Goal: Obtain resource: Obtain resource

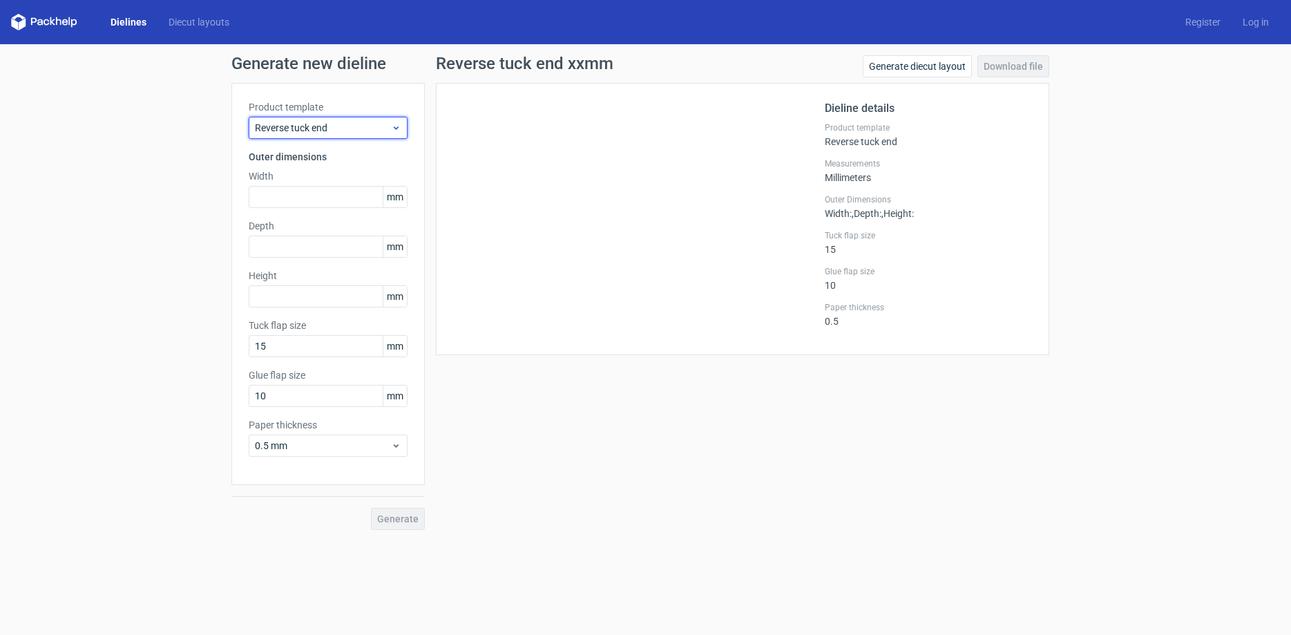
click at [403, 124] on div "Reverse tuck end" at bounding box center [328, 128] width 159 height 22
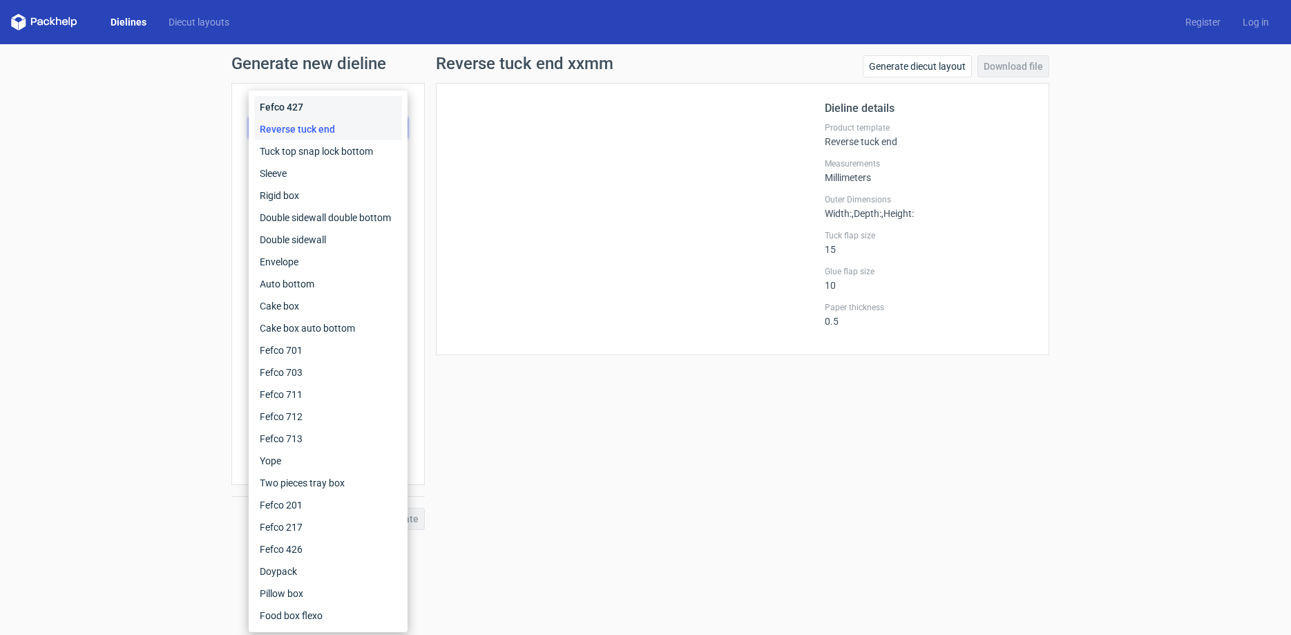
click at [302, 103] on div "Fefco 427" at bounding box center [328, 107] width 148 height 22
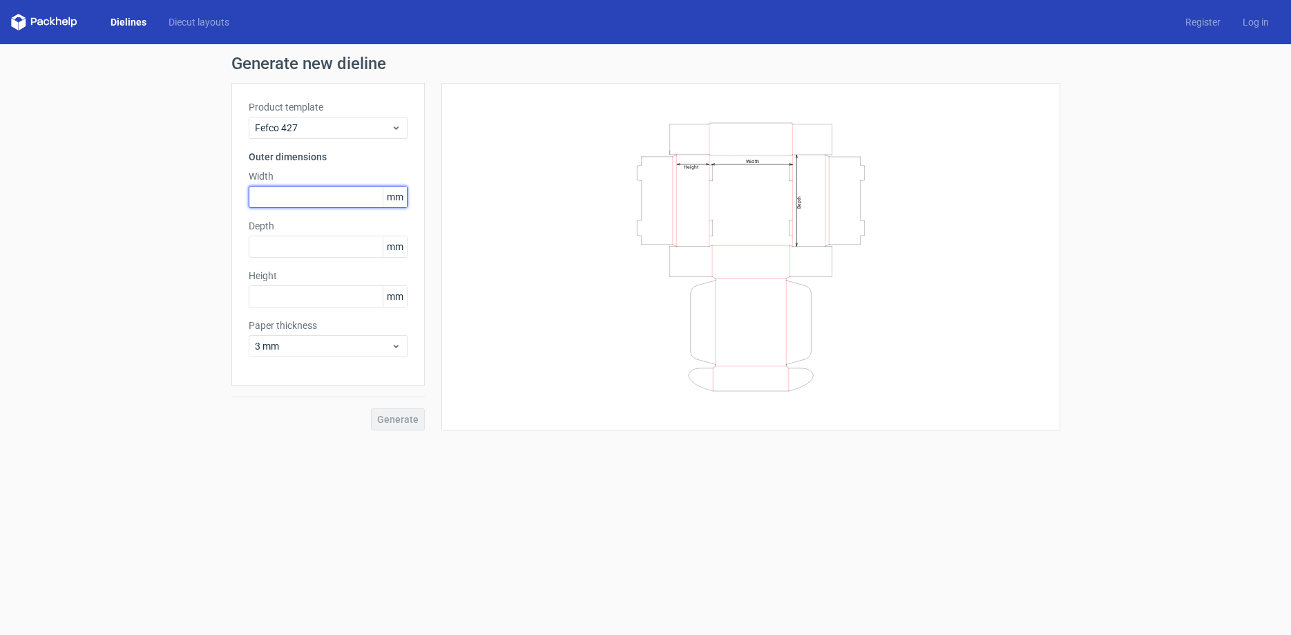
click at [299, 196] on input "text" at bounding box center [328, 197] width 159 height 22
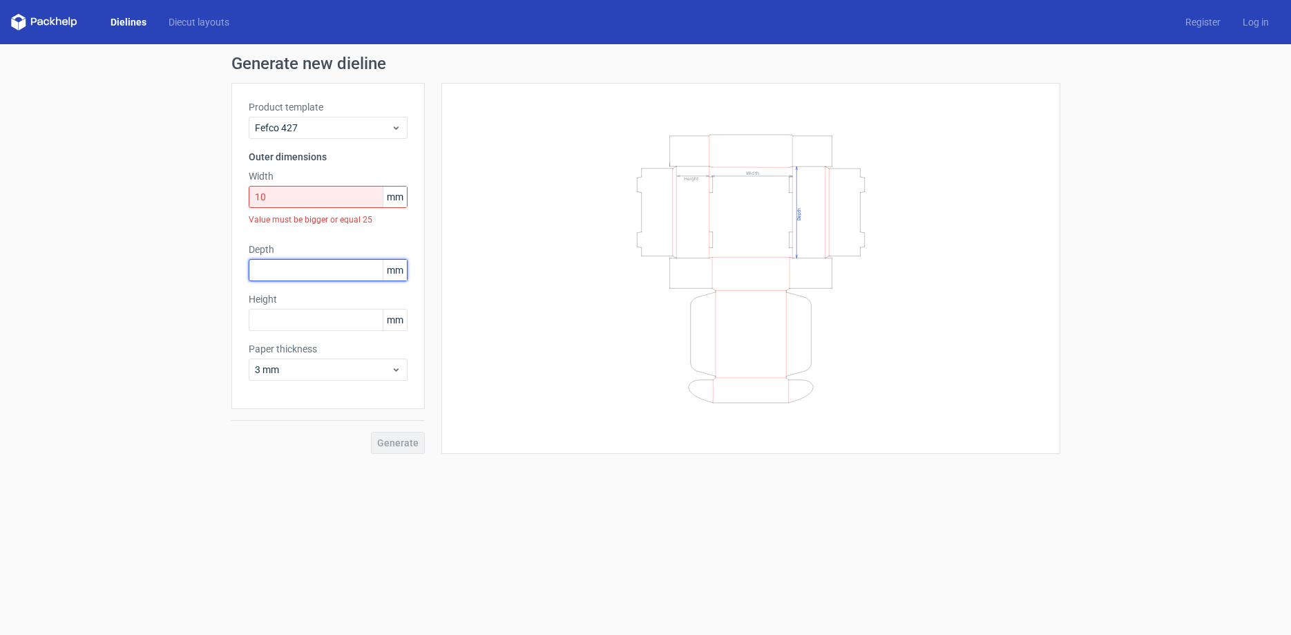
click at [313, 259] on input "text" at bounding box center [328, 270] width 159 height 22
click at [300, 202] on input "10" at bounding box center [328, 197] width 159 height 22
type input "100"
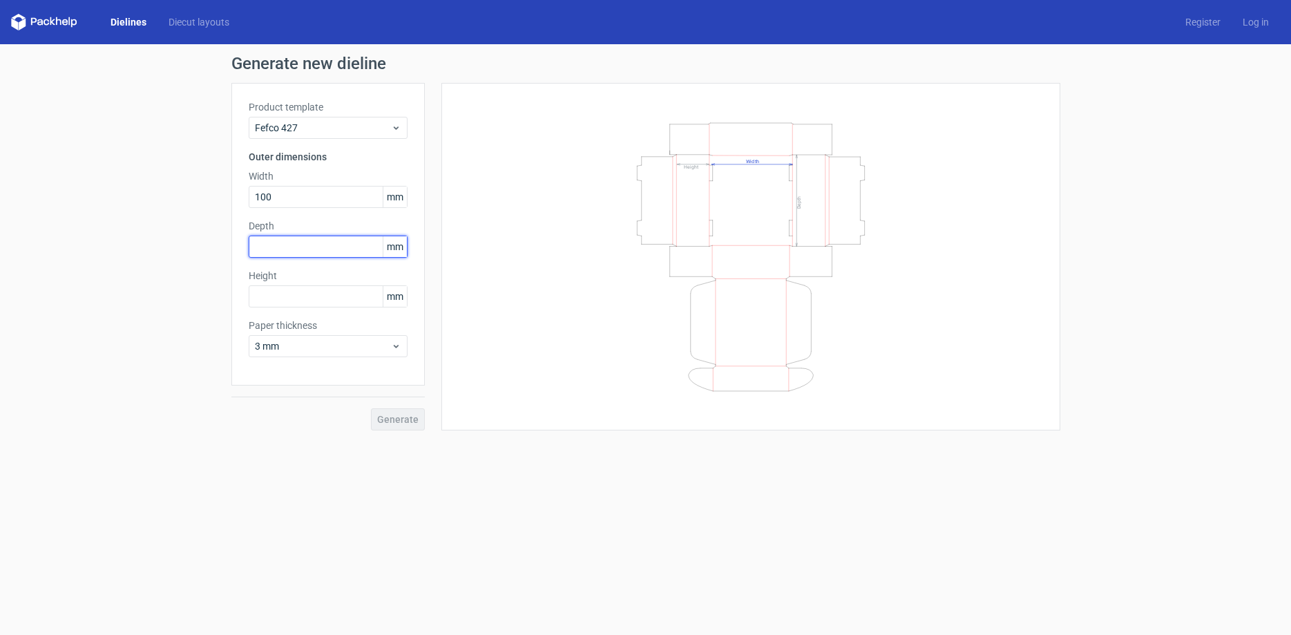
click at [289, 252] on input "text" at bounding box center [328, 246] width 159 height 22
type input "100"
click at [290, 289] on input "text" at bounding box center [328, 296] width 159 height 22
type input "150"
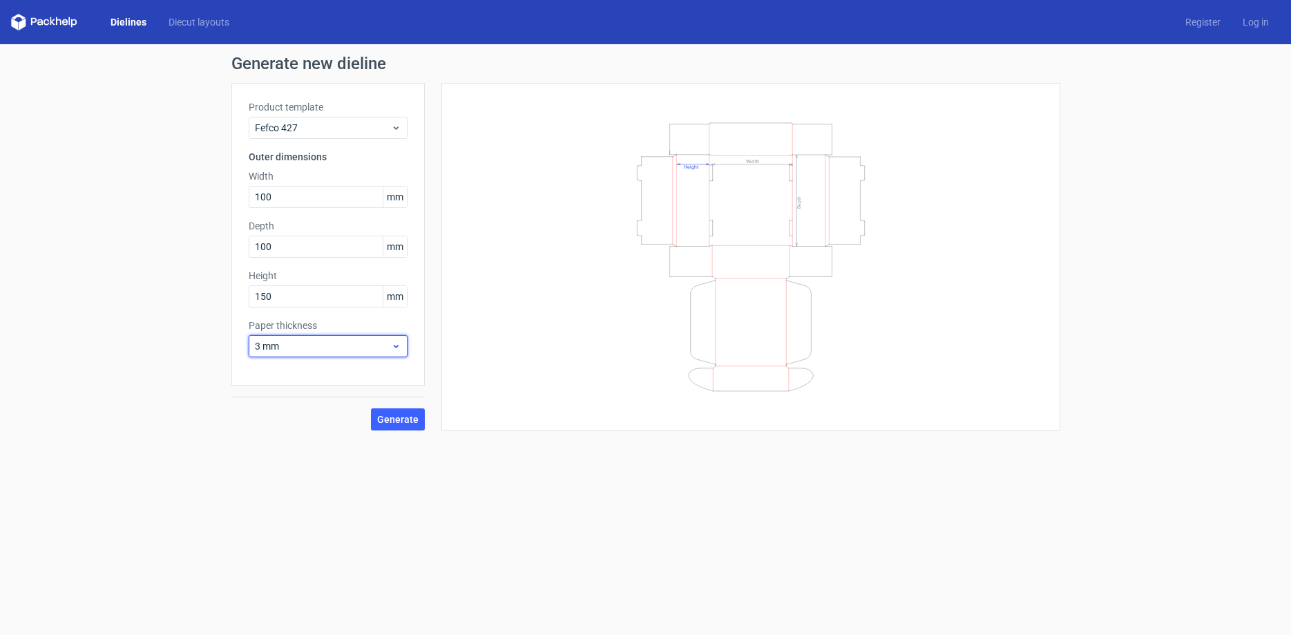
click at [397, 349] on icon at bounding box center [396, 345] width 10 height 11
click at [306, 436] on div "1.5 mm" at bounding box center [328, 443] width 148 height 22
click at [403, 414] on span "Generate" at bounding box center [397, 419] width 41 height 10
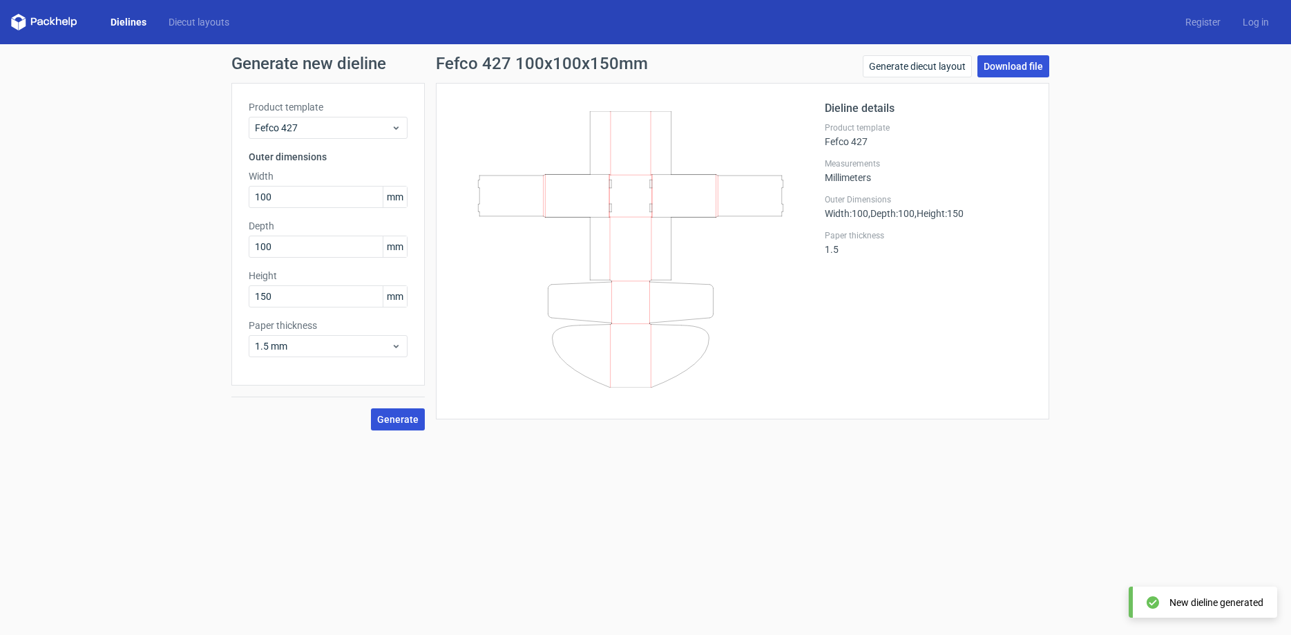
click at [1009, 70] on link "Download file" at bounding box center [1013, 66] width 72 height 22
